Goal: Information Seeking & Learning: Check status

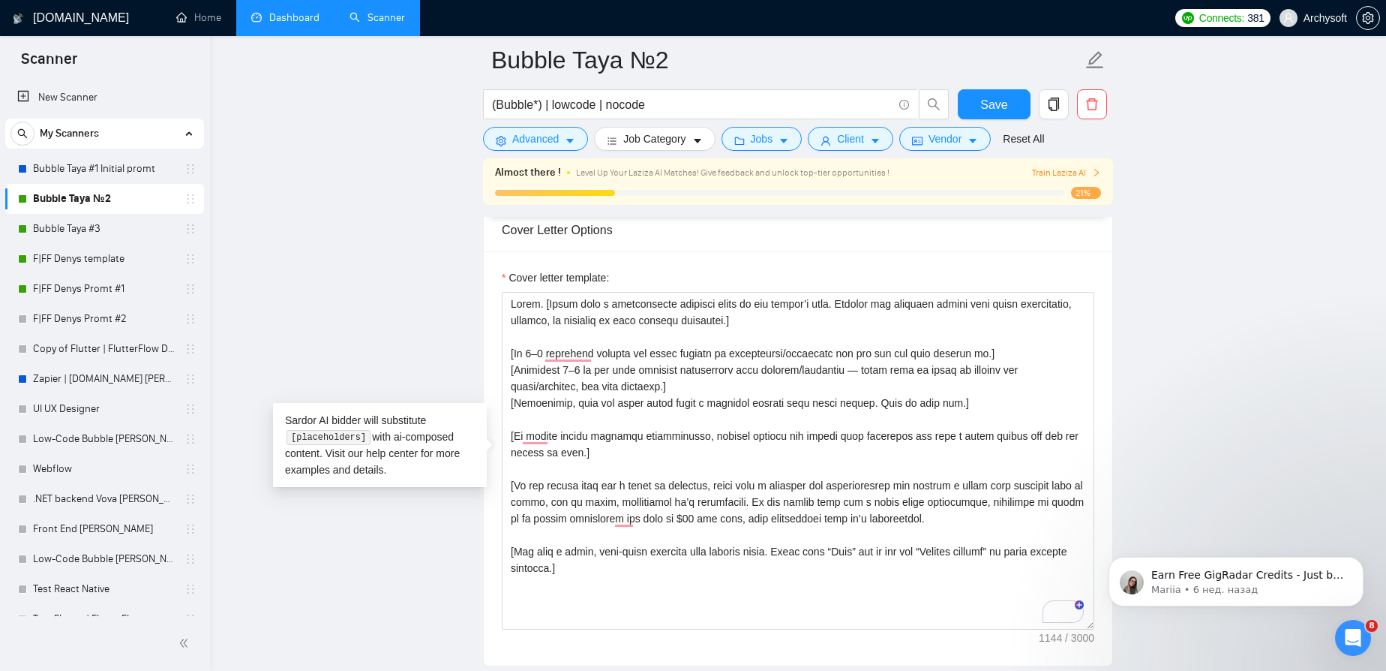
click at [300, 18] on link "Dashboard" at bounding box center [285, 17] width 68 height 13
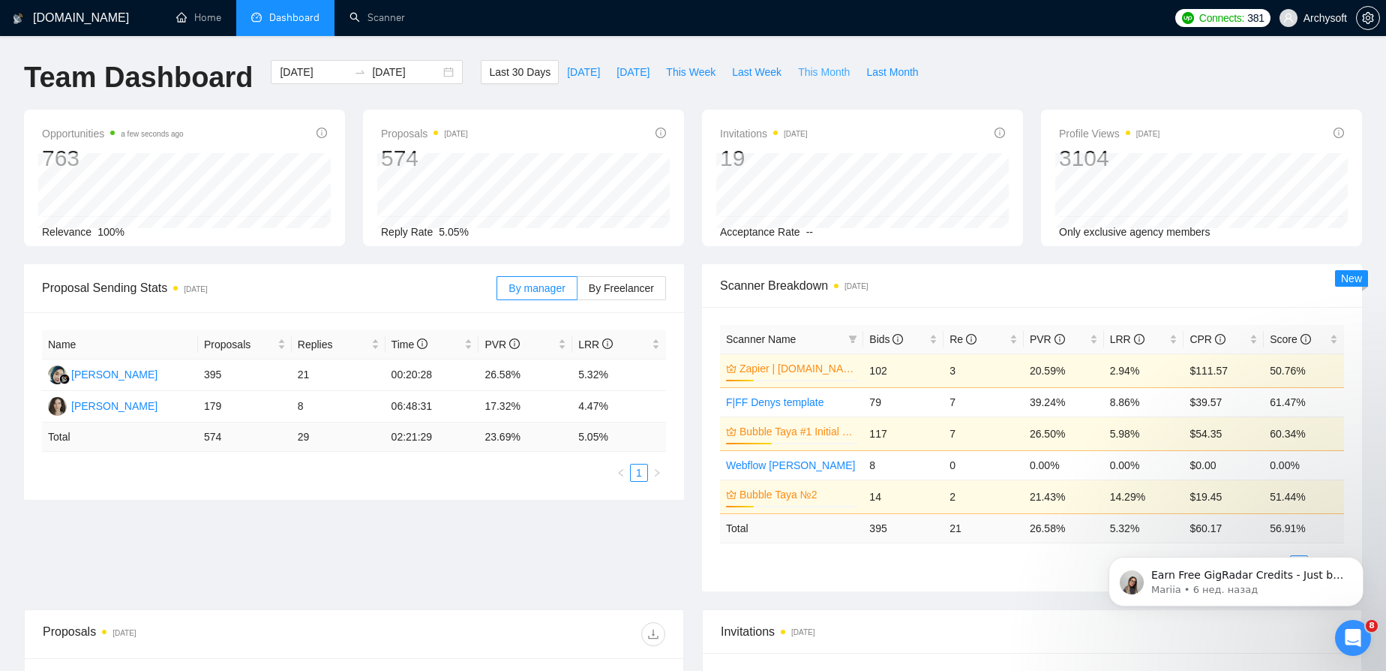
click at [802, 71] on span "This Month" at bounding box center [824, 72] width 52 height 17
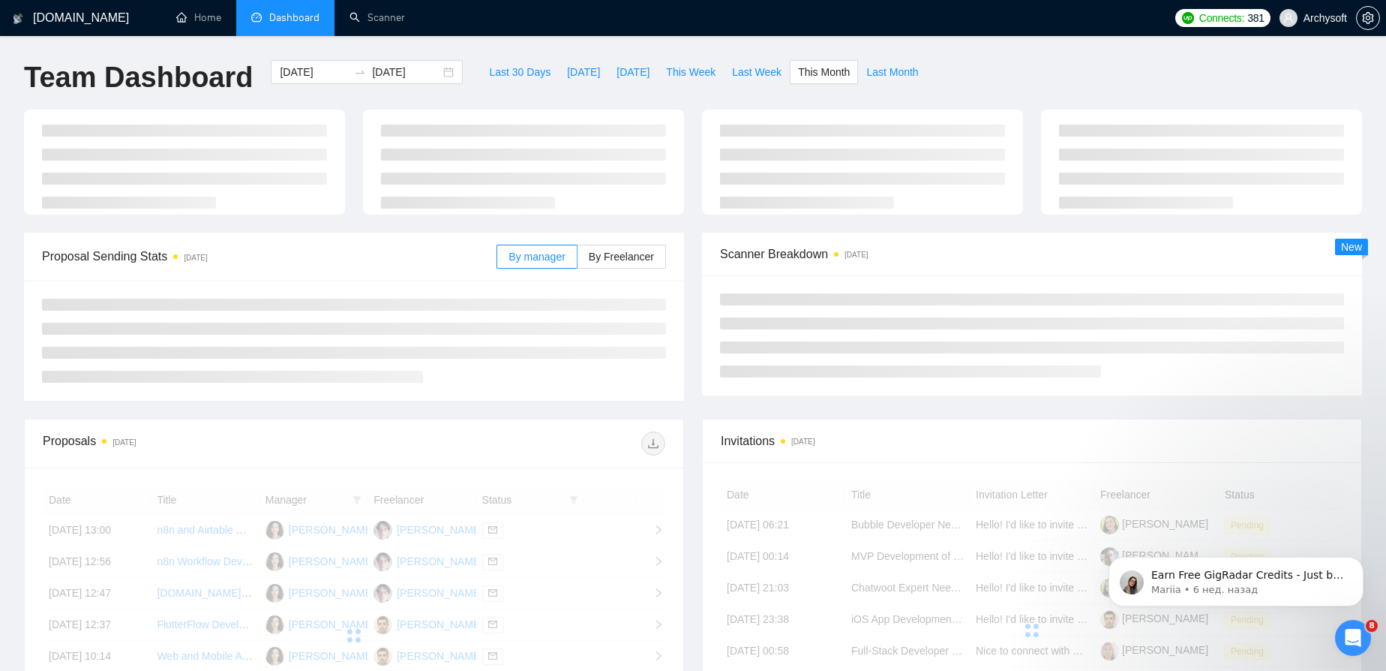
type input "[DATE]"
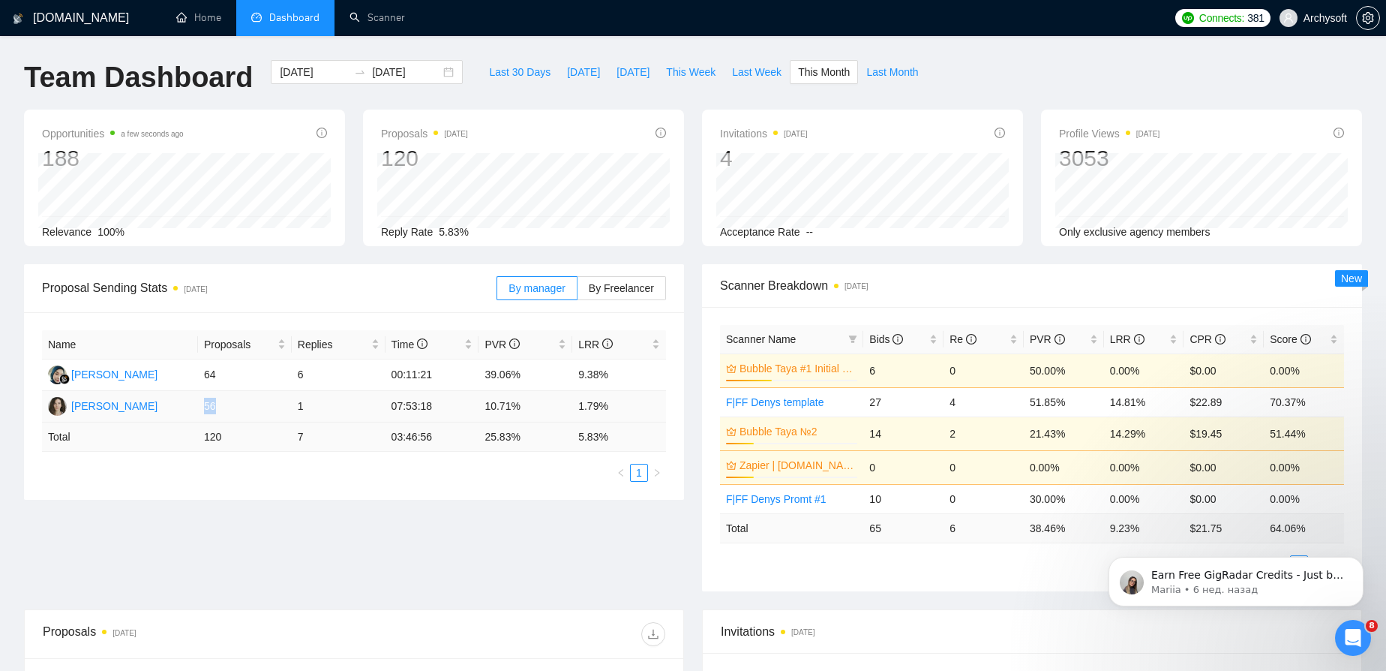
drag, startPoint x: 218, startPoint y: 411, endPoint x: 204, endPoint y: 406, distance: 14.5
click at [204, 406] on td "56" at bounding box center [245, 407] width 94 height 32
click at [226, 409] on td "56" at bounding box center [245, 407] width 94 height 32
drag, startPoint x: 215, startPoint y: 410, endPoint x: 204, endPoint y: 410, distance: 10.5
click at [204, 410] on td "56" at bounding box center [245, 407] width 94 height 32
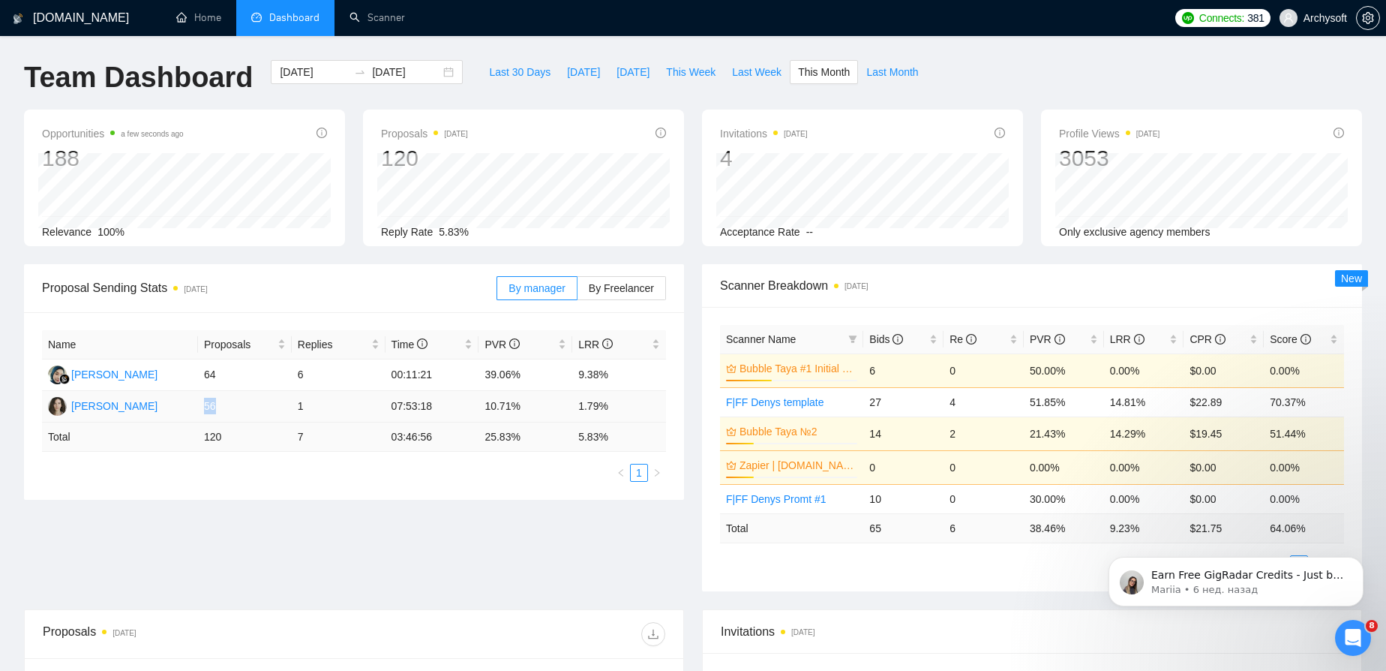
click at [221, 407] on td "56" at bounding box center [245, 407] width 94 height 32
drag, startPoint x: 522, startPoint y: 402, endPoint x: 486, endPoint y: 404, distance: 36.0
click at [486, 404] on td "10.71%" at bounding box center [526, 407] width 94 height 32
drag, startPoint x: 483, startPoint y: 372, endPoint x: 528, endPoint y: 369, distance: 45.1
click at [528, 369] on td "39.06%" at bounding box center [526, 375] width 94 height 32
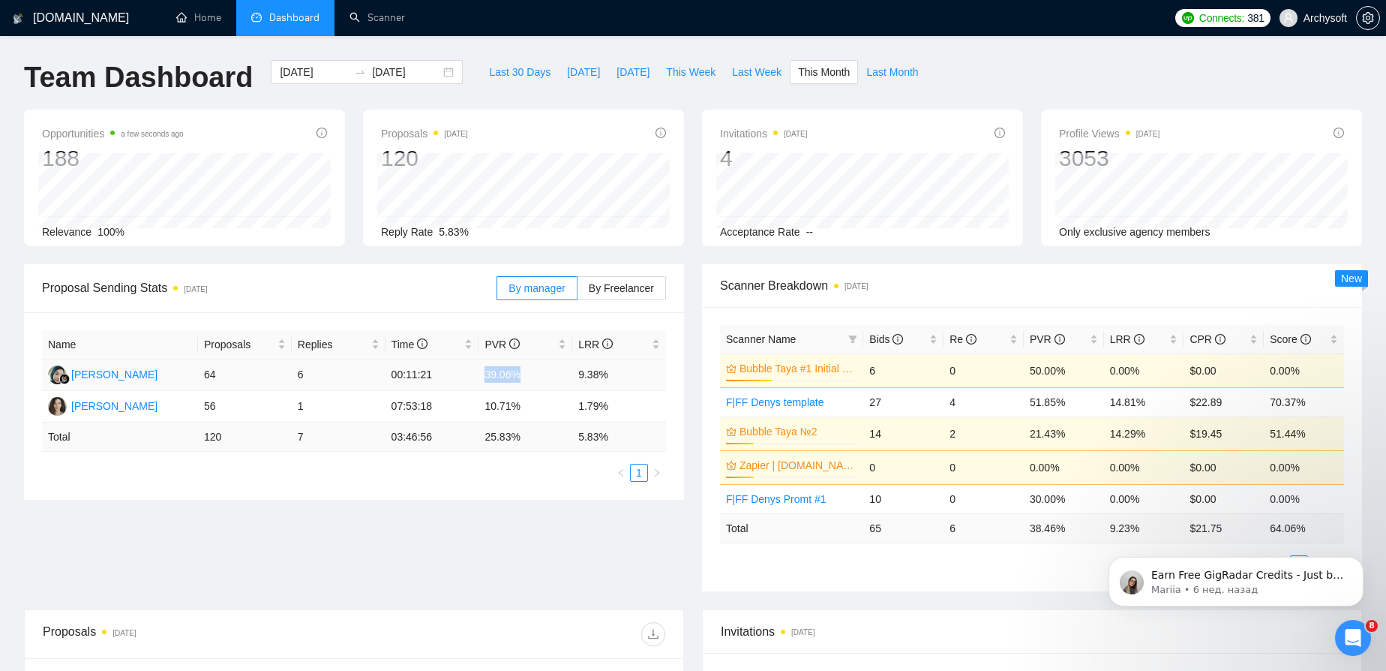
click at [524, 371] on td "39.06%" at bounding box center [526, 375] width 94 height 32
drag, startPoint x: 520, startPoint y: 379, endPoint x: 481, endPoint y: 380, distance: 39.0
click at [481, 380] on td "39.06%" at bounding box center [526, 375] width 94 height 32
click at [530, 377] on td "39.06%" at bounding box center [526, 375] width 94 height 32
drag, startPoint x: 522, startPoint y: 376, endPoint x: 466, endPoint y: 380, distance: 56.4
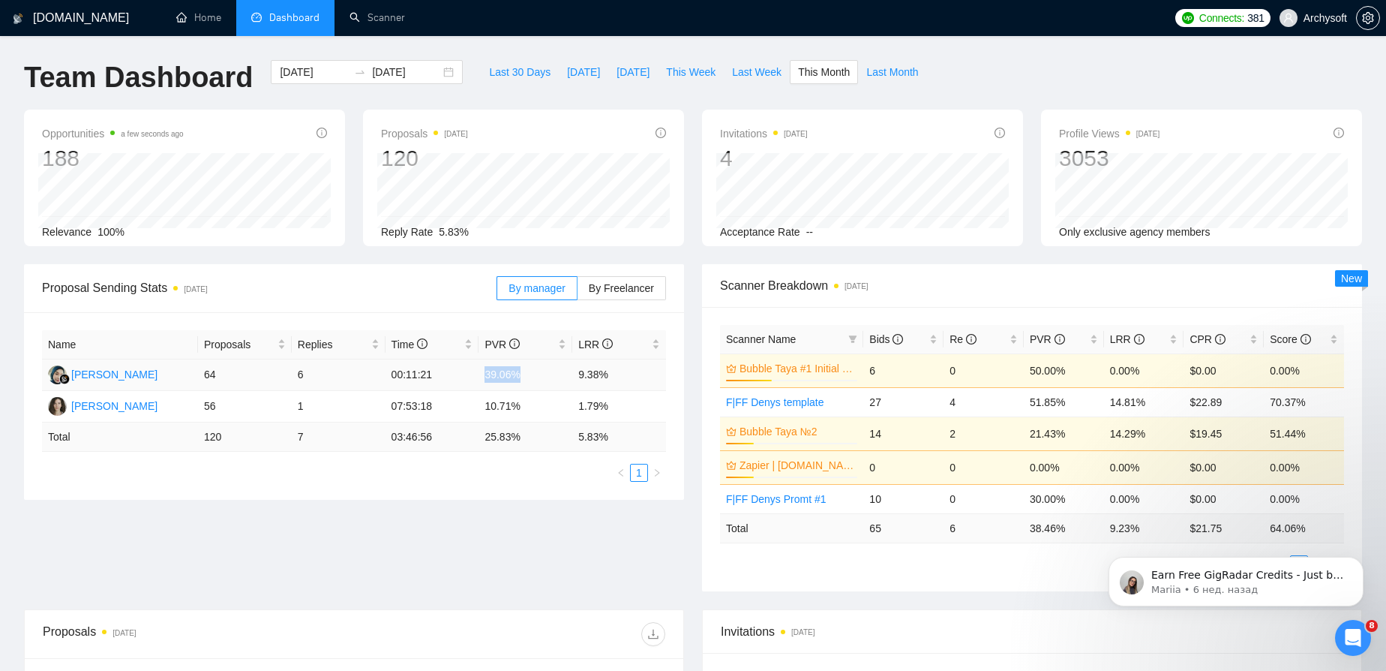
click at [466, 380] on tr "[PERSON_NAME] 64 6 00:11:21 39.06% 9.38%" at bounding box center [354, 375] width 624 height 32
drag, startPoint x: 573, startPoint y: 378, endPoint x: 614, endPoint y: 375, distance: 40.6
click at [614, 375] on td "9.38%" at bounding box center [619, 375] width 94 height 32
drag, startPoint x: 1028, startPoint y: 400, endPoint x: 1158, endPoint y: 400, distance: 129.8
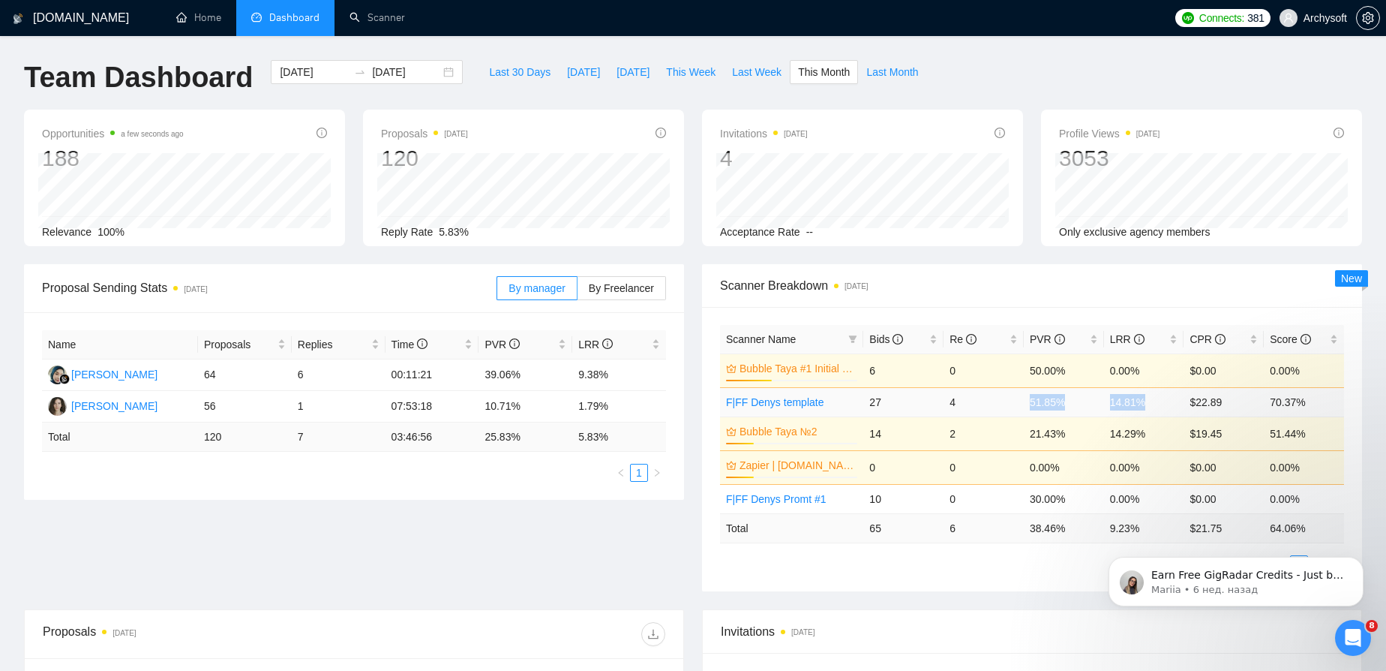
click at [1158, 400] on tr "F|FF Denys template 27 4 51.85% 14.81% $22.89 70.37%" at bounding box center [1032, 401] width 624 height 29
drag, startPoint x: 1062, startPoint y: 500, endPoint x: 1030, endPoint y: 494, distance: 32.8
click at [1030, 494] on td "30.00%" at bounding box center [1064, 498] width 80 height 29
click at [1033, 495] on td "30.00%" at bounding box center [1064, 498] width 80 height 29
drag, startPoint x: 1030, startPoint y: 497, endPoint x: 1064, endPoint y: 494, distance: 34.6
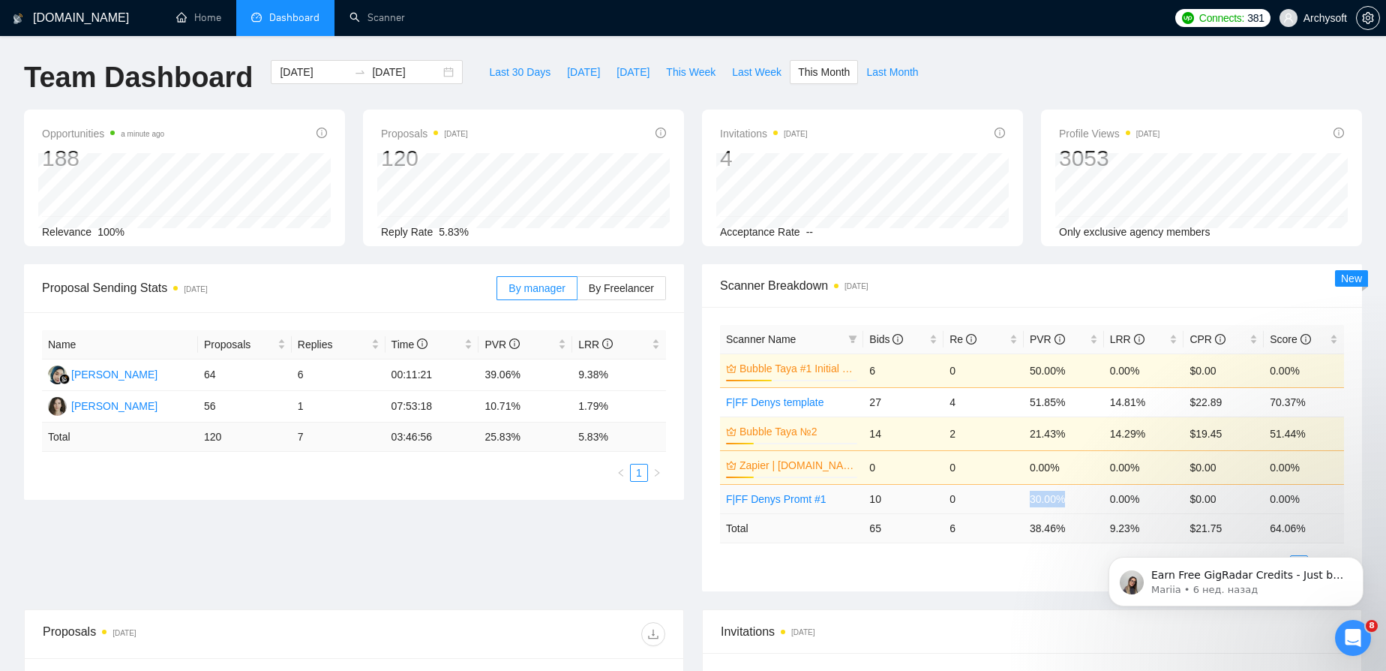
click at [1064, 494] on td "30.00%" at bounding box center [1064, 498] width 80 height 29
click at [1064, 496] on td "30.00%" at bounding box center [1064, 498] width 80 height 29
drag, startPoint x: 1064, startPoint y: 497, endPoint x: 1029, endPoint y: 494, distance: 34.7
click at [1029, 494] on td "30.00%" at bounding box center [1064, 498] width 80 height 29
click at [1353, 560] on button "Dismiss notification" at bounding box center [1359, 561] width 20 height 20
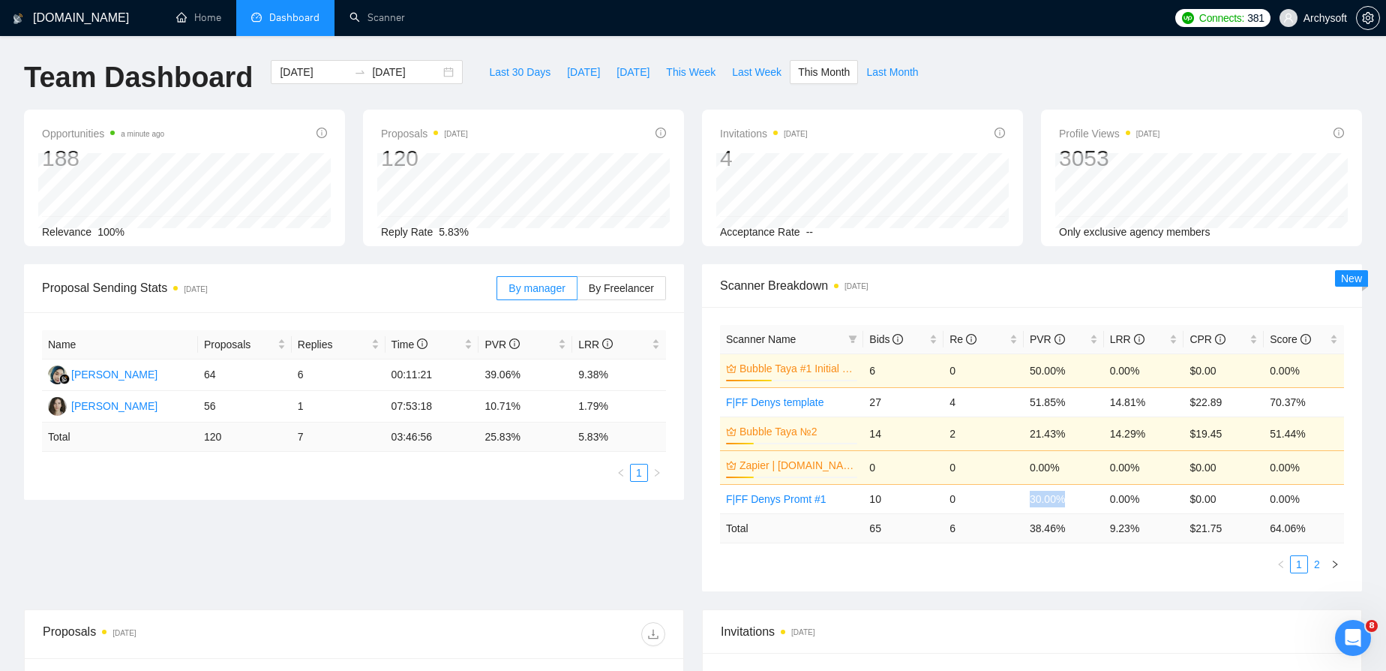
click at [1314, 562] on link "2" at bounding box center [1317, 564] width 17 height 17
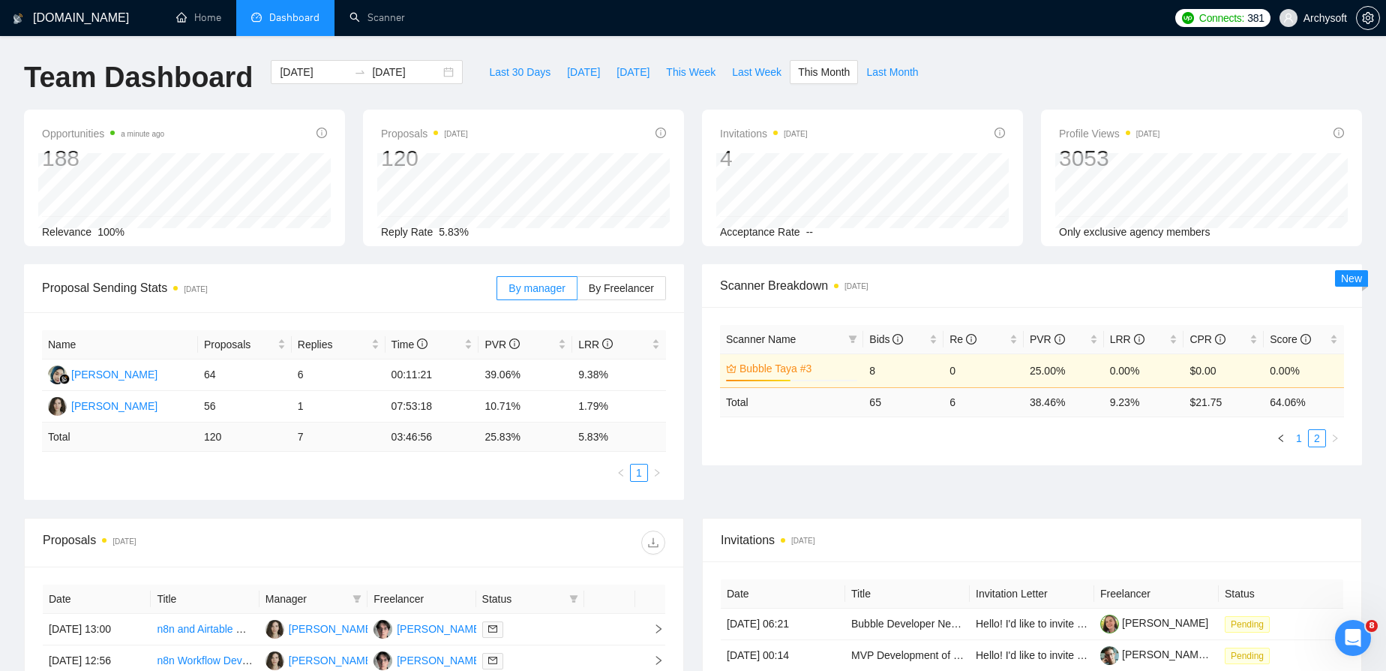
click at [1298, 439] on link "1" at bounding box center [1299, 438] width 17 height 17
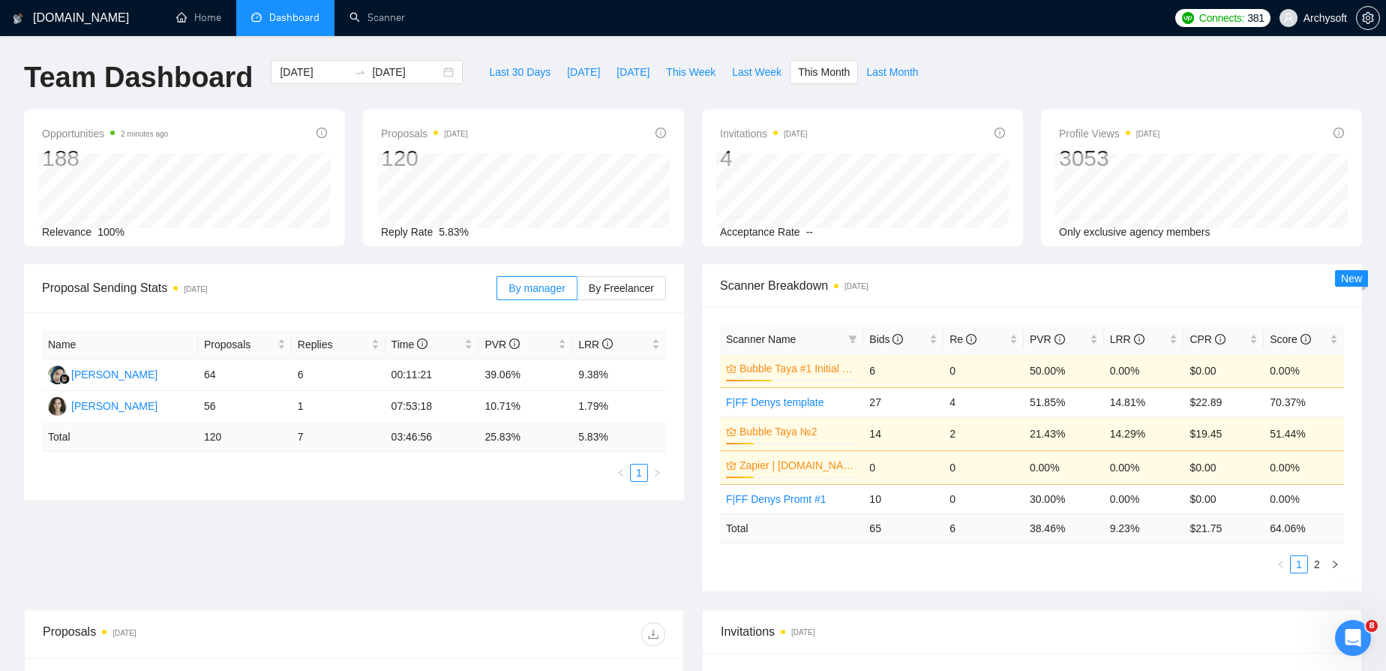
click at [924, 569] on ul "1 2" at bounding box center [1032, 564] width 624 height 18
click at [851, 339] on icon "filter" at bounding box center [852, 339] width 9 height 9
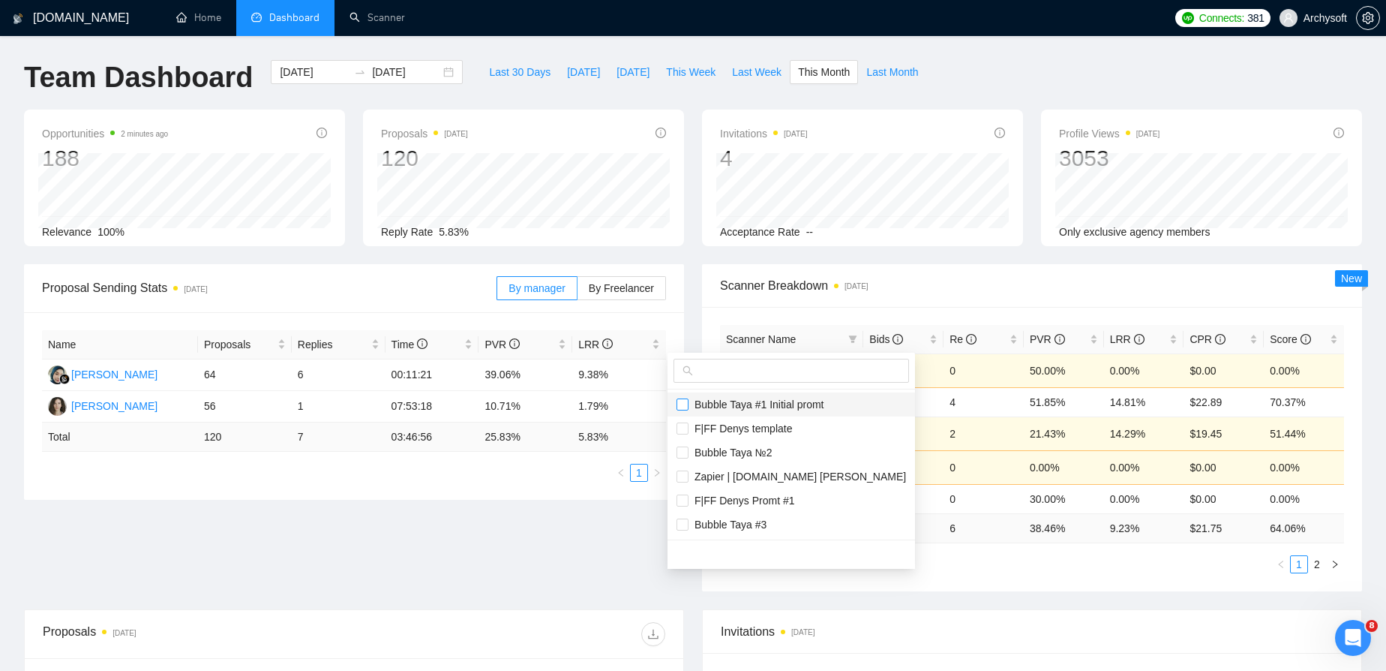
click at [686, 407] on input "checkbox" at bounding box center [683, 404] width 12 height 12
checkbox input "true"
click at [684, 452] on input "checkbox" at bounding box center [683, 452] width 12 height 12
checkbox input "true"
click at [683, 527] on input "checkbox" at bounding box center [683, 524] width 12 height 12
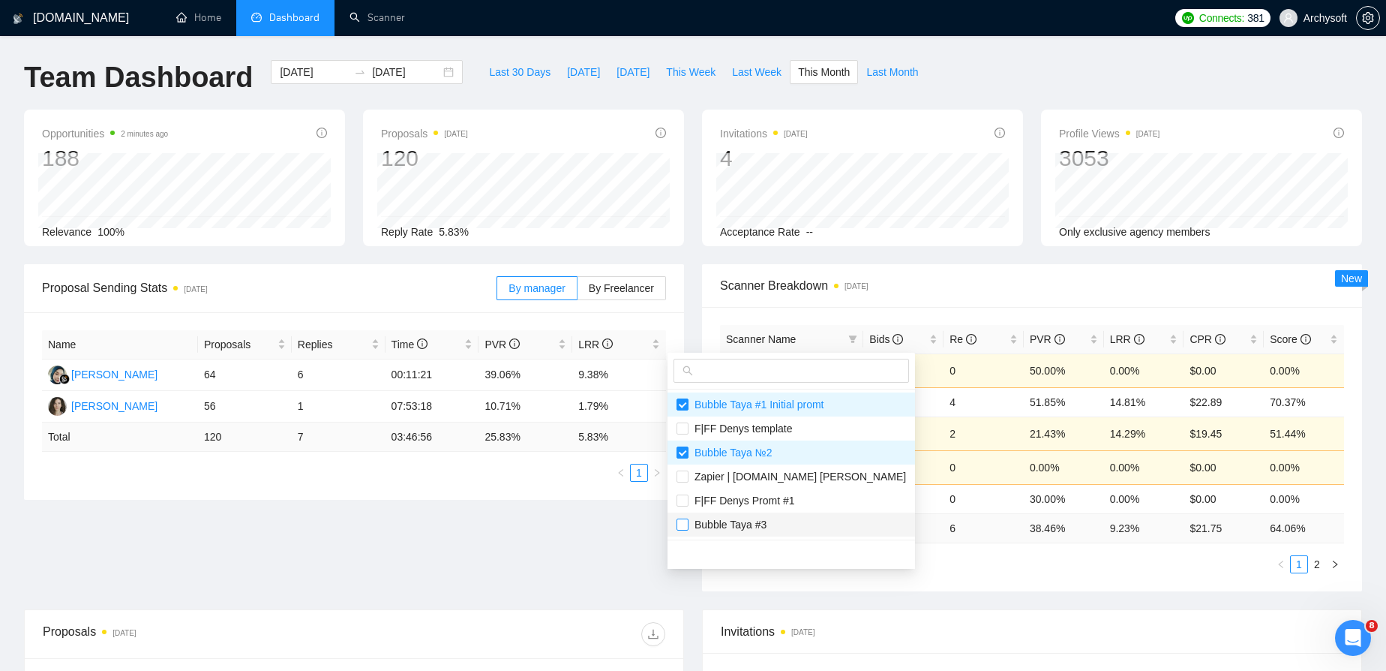
checkbox input "true"
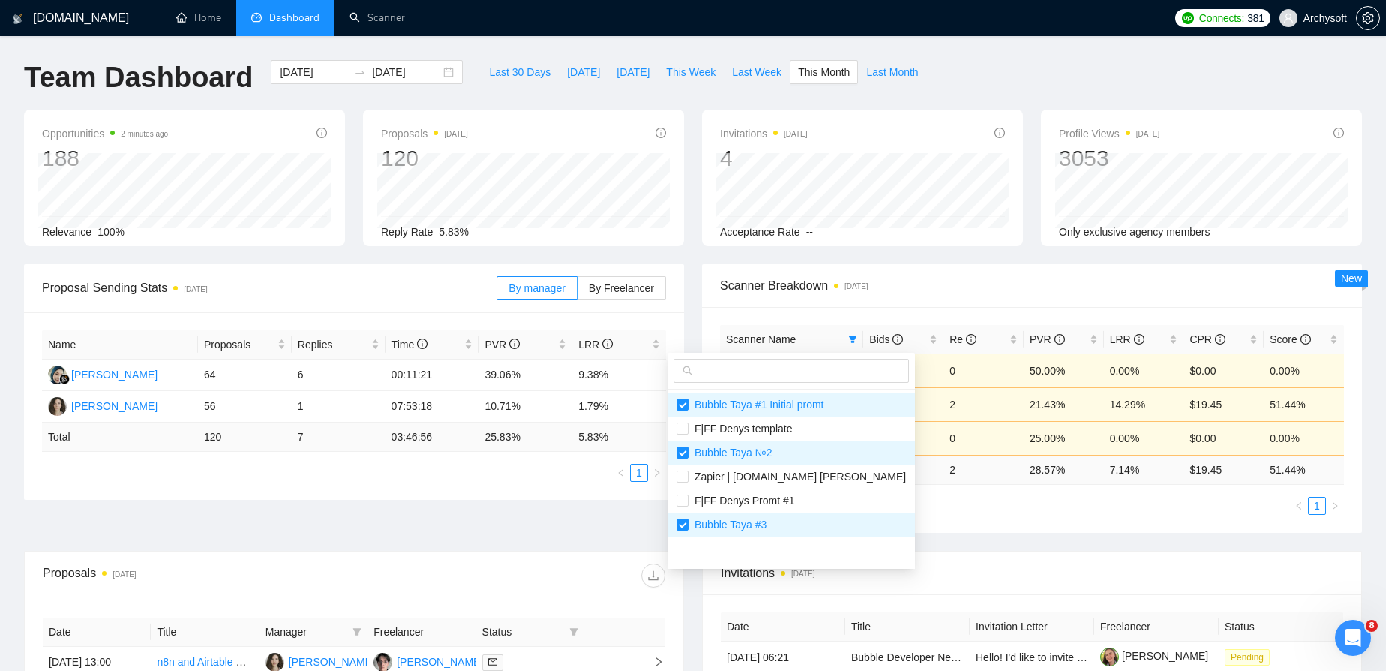
click at [908, 573] on main "Team Dashboard [DATE] [DATE] Last 30 Days [DATE] [DATE] This Week Last Week Thi…" at bounding box center [693, 544] width 1338 height 968
